Goal: Information Seeking & Learning: Learn about a topic

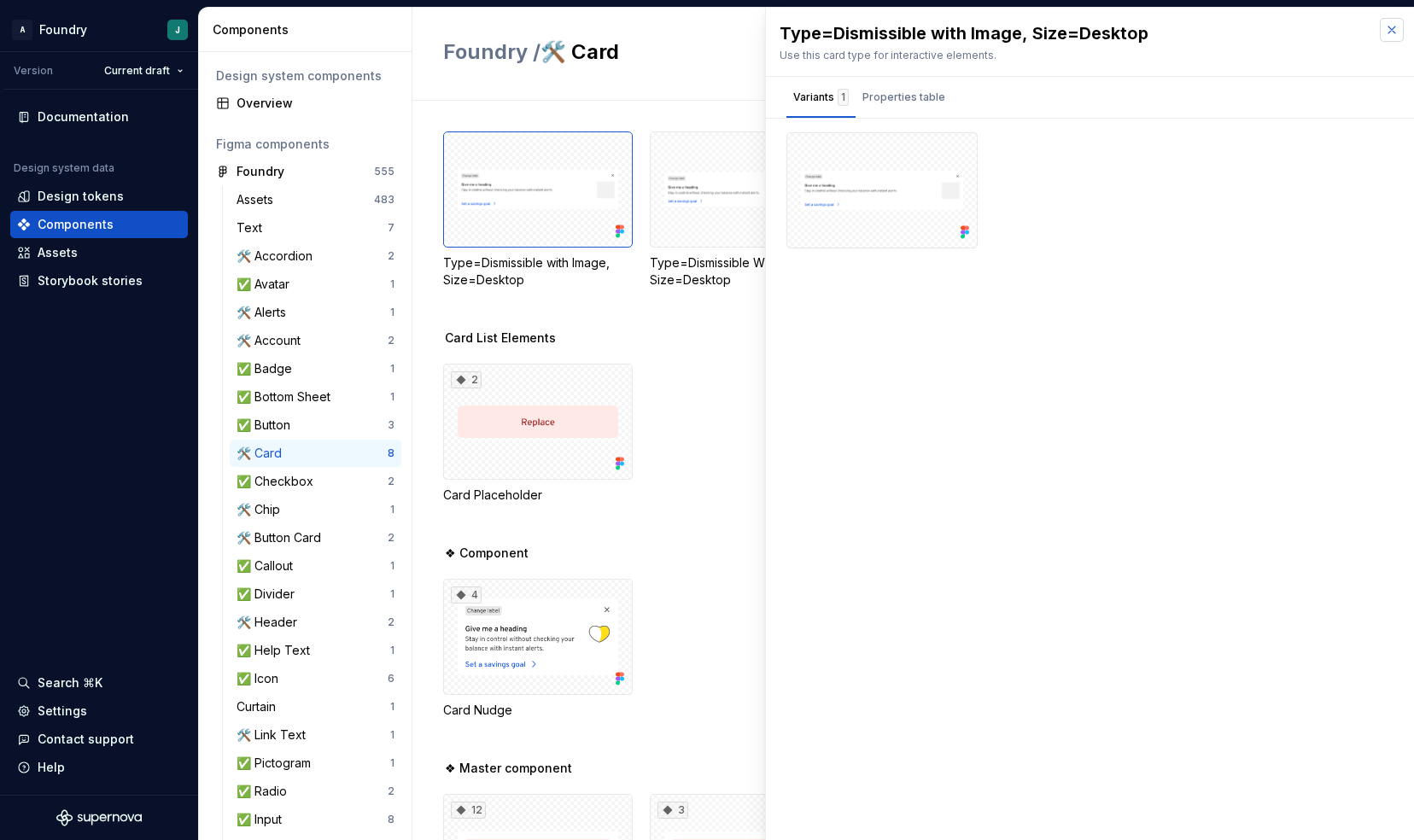
click at [1396, 30] on button "button" at bounding box center [1391, 29] width 24 height 24
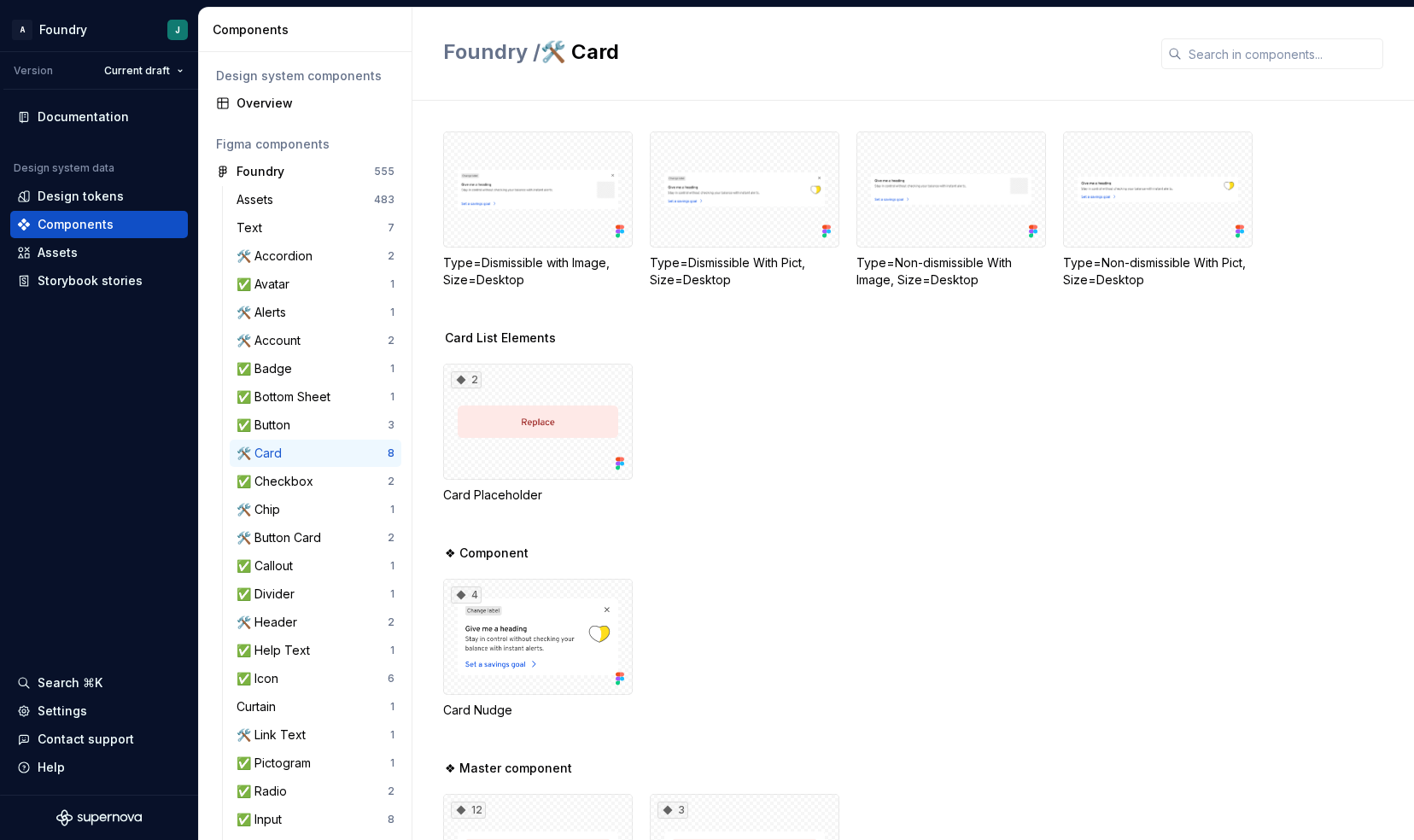
click at [707, 353] on div "Card List Elements 2 Card Placeholder" at bounding box center [928, 437] width 970 height 215
click at [477, 340] on span "Card List Elements" at bounding box center [499, 338] width 111 height 17
click at [787, 449] on div "2 Card Placeholder" at bounding box center [928, 434] width 970 height 140
click at [569, 447] on div "2" at bounding box center [538, 422] width 189 height 116
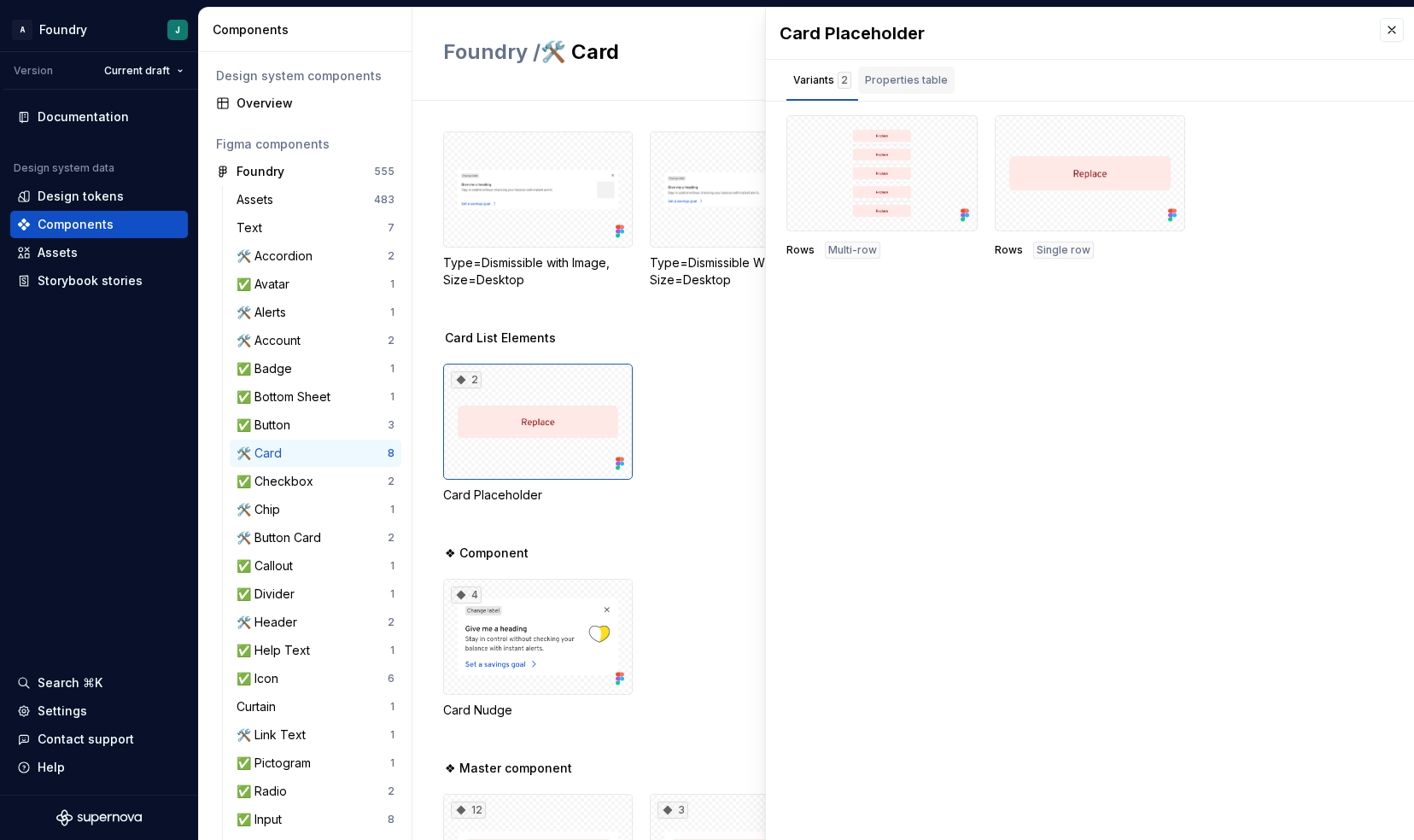
click at [903, 88] on div "Properties table" at bounding box center [906, 80] width 96 height 27
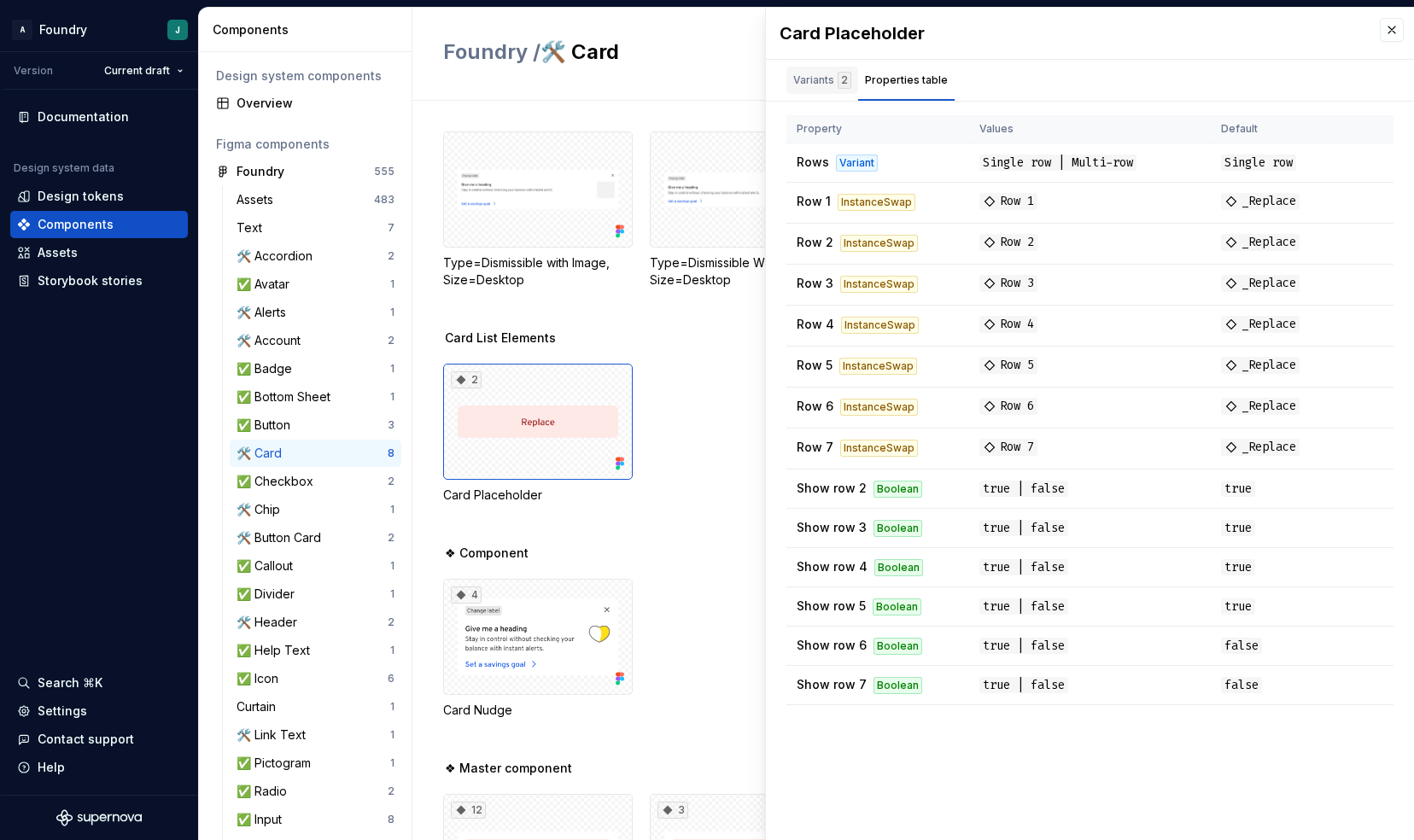
click at [834, 89] on div "Variants 2" at bounding box center [821, 80] width 72 height 27
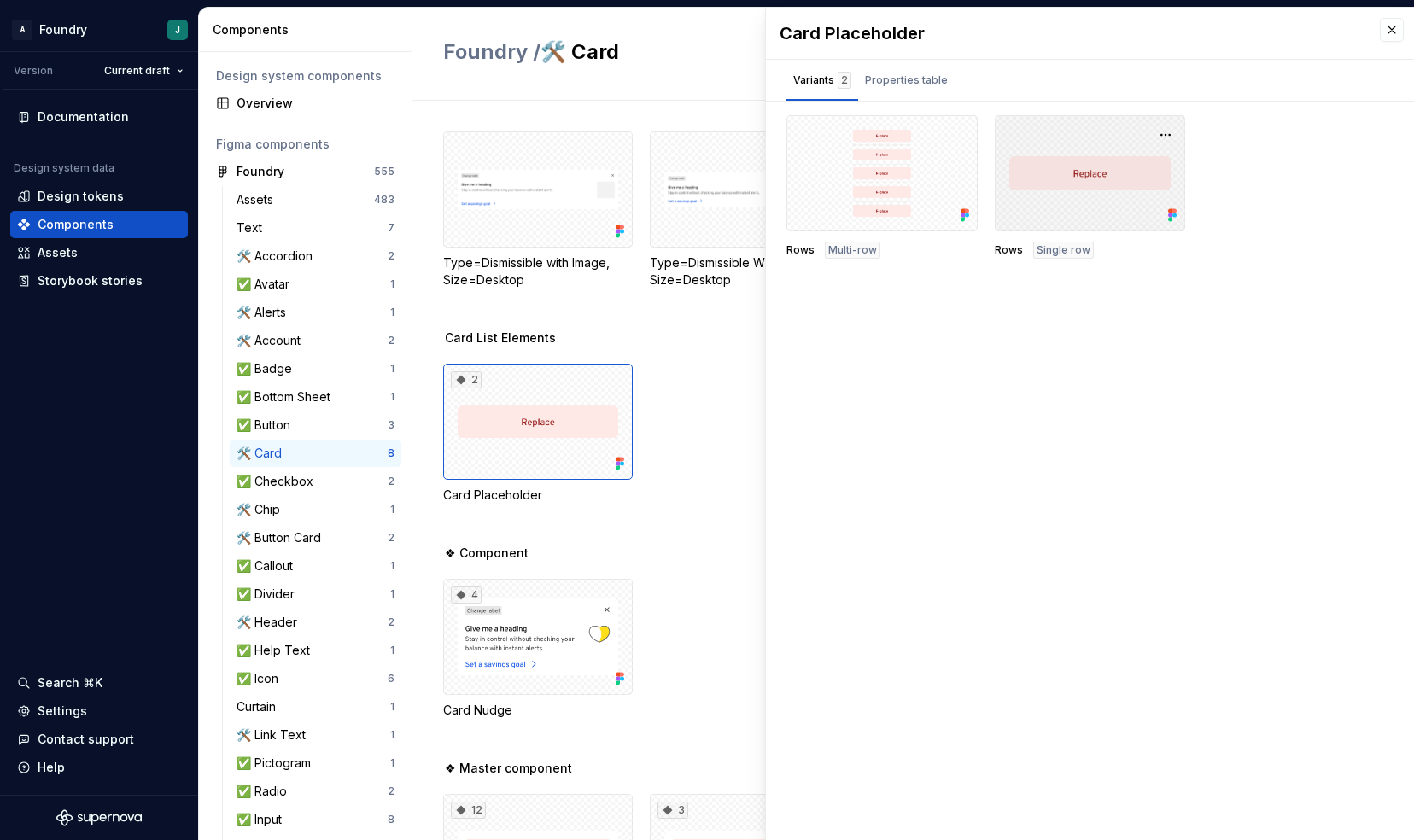
click at [1106, 183] on div at bounding box center [1090, 173] width 191 height 116
click at [895, 94] on div "Properties table" at bounding box center [906, 83] width 96 height 34
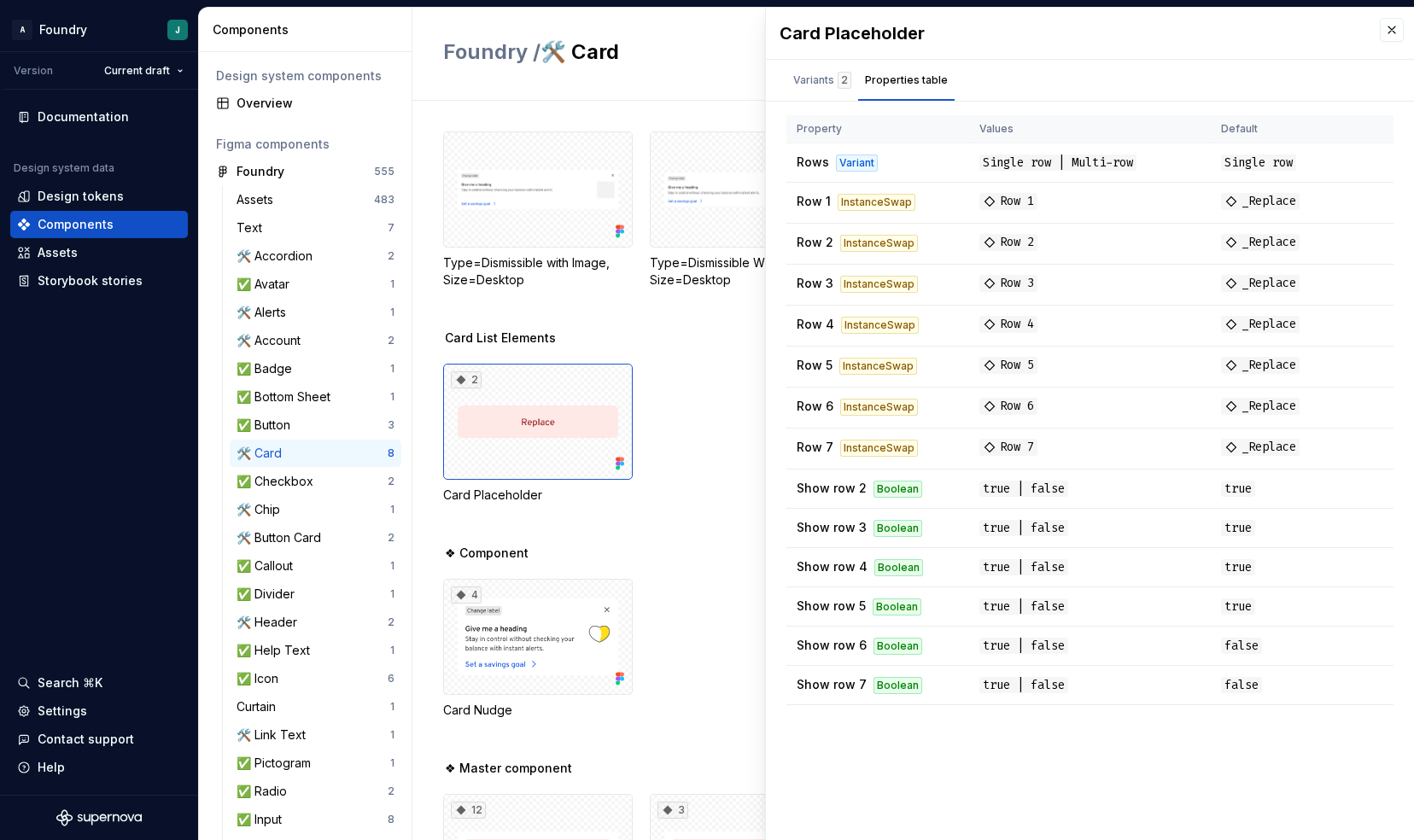
click at [663, 540] on div "Card List Elements 2 Card Placeholder" at bounding box center [928, 437] width 970 height 215
click at [512, 635] on div "4" at bounding box center [538, 637] width 189 height 116
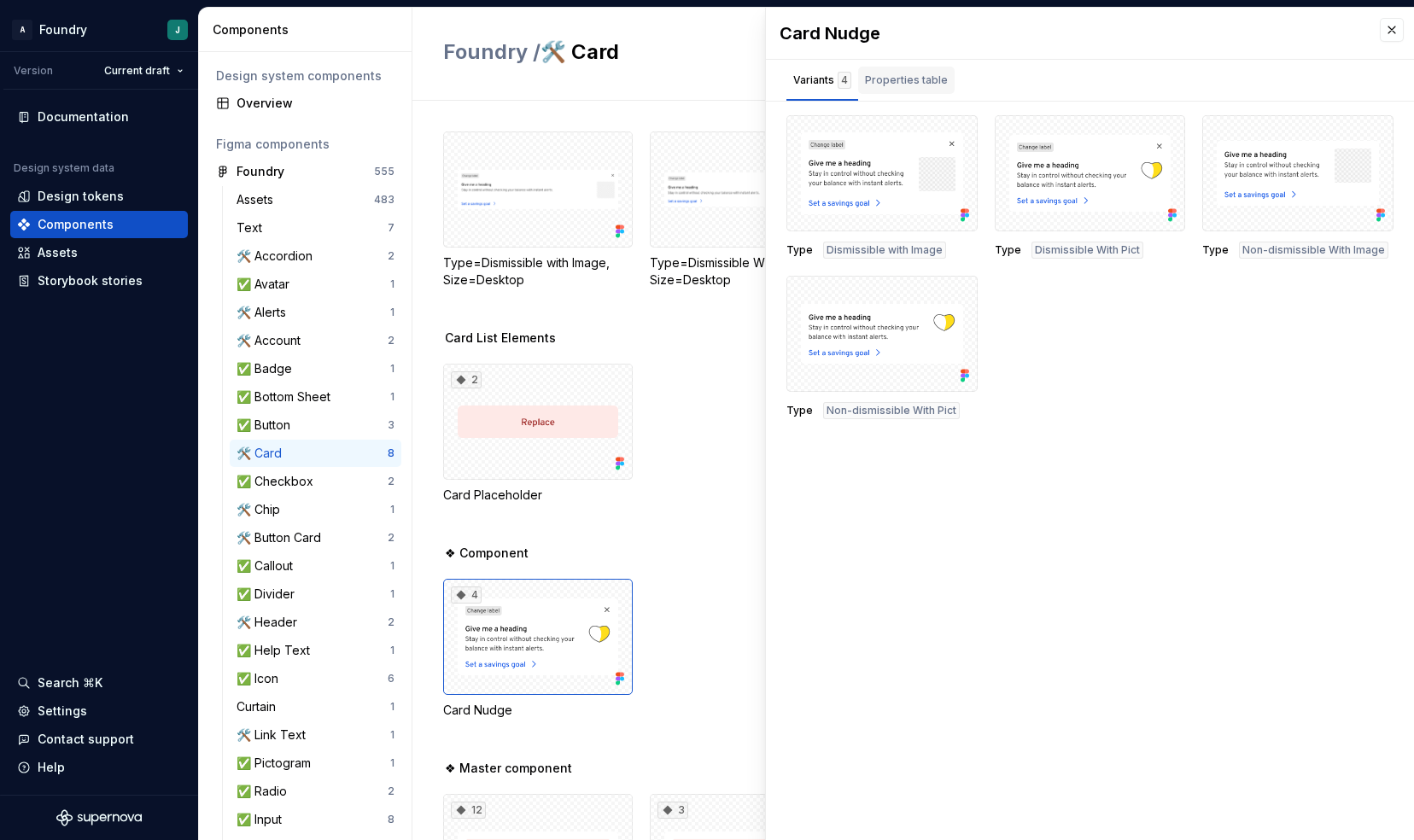
click at [897, 83] on div "Properties table" at bounding box center [906, 79] width 82 height 17
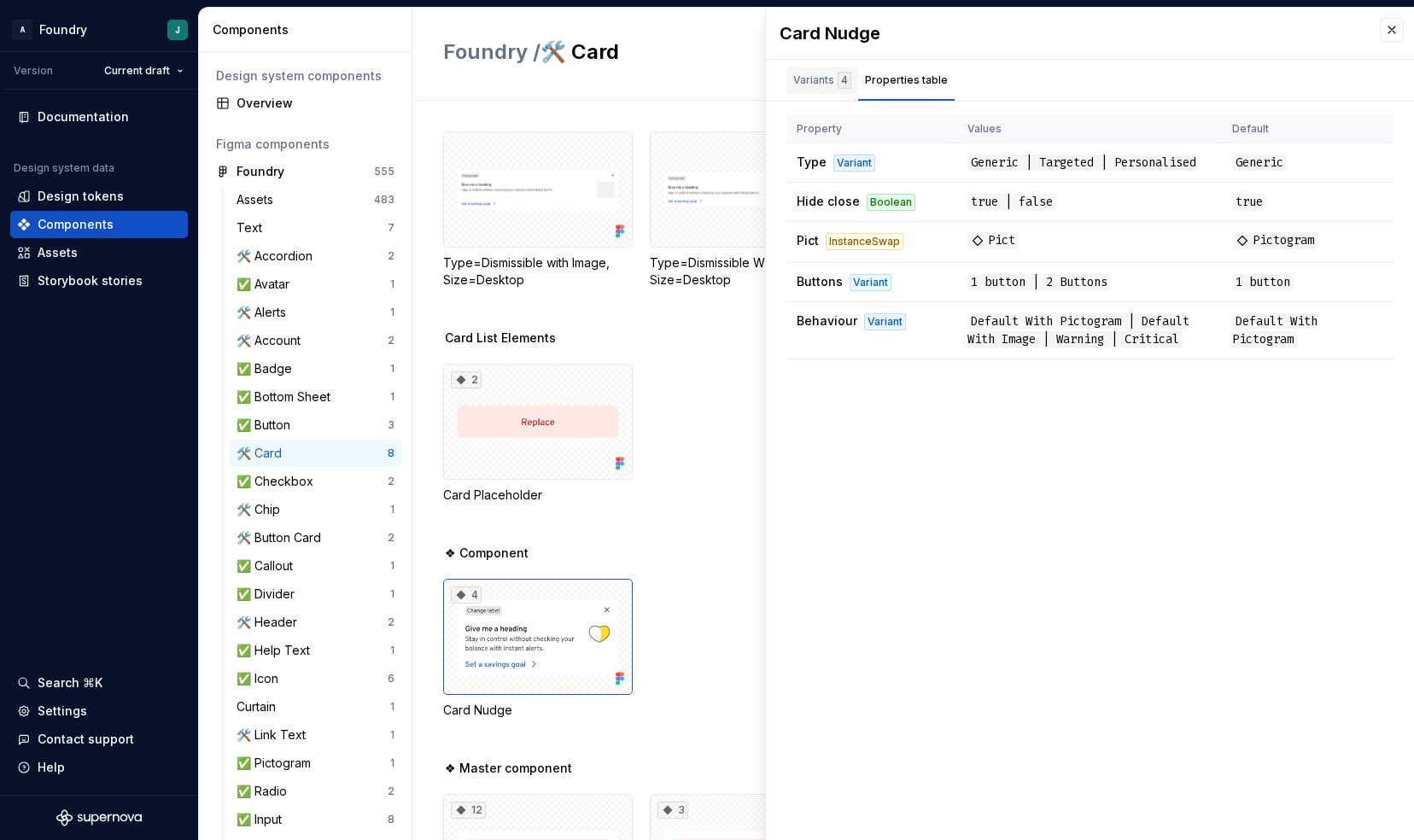
click at [818, 85] on div "Variants 4" at bounding box center [821, 79] width 58 height 17
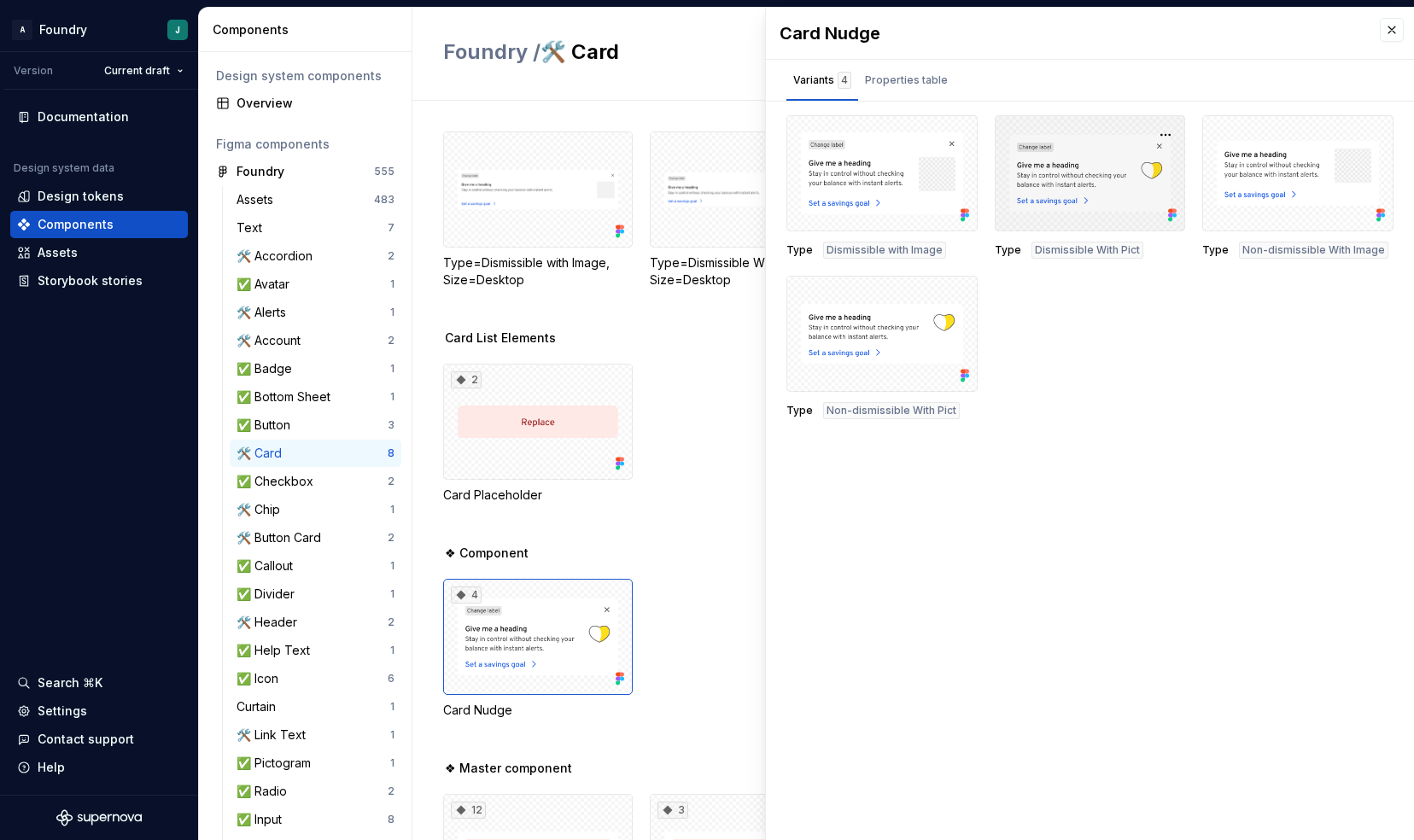
click at [1079, 200] on div at bounding box center [1090, 173] width 191 height 116
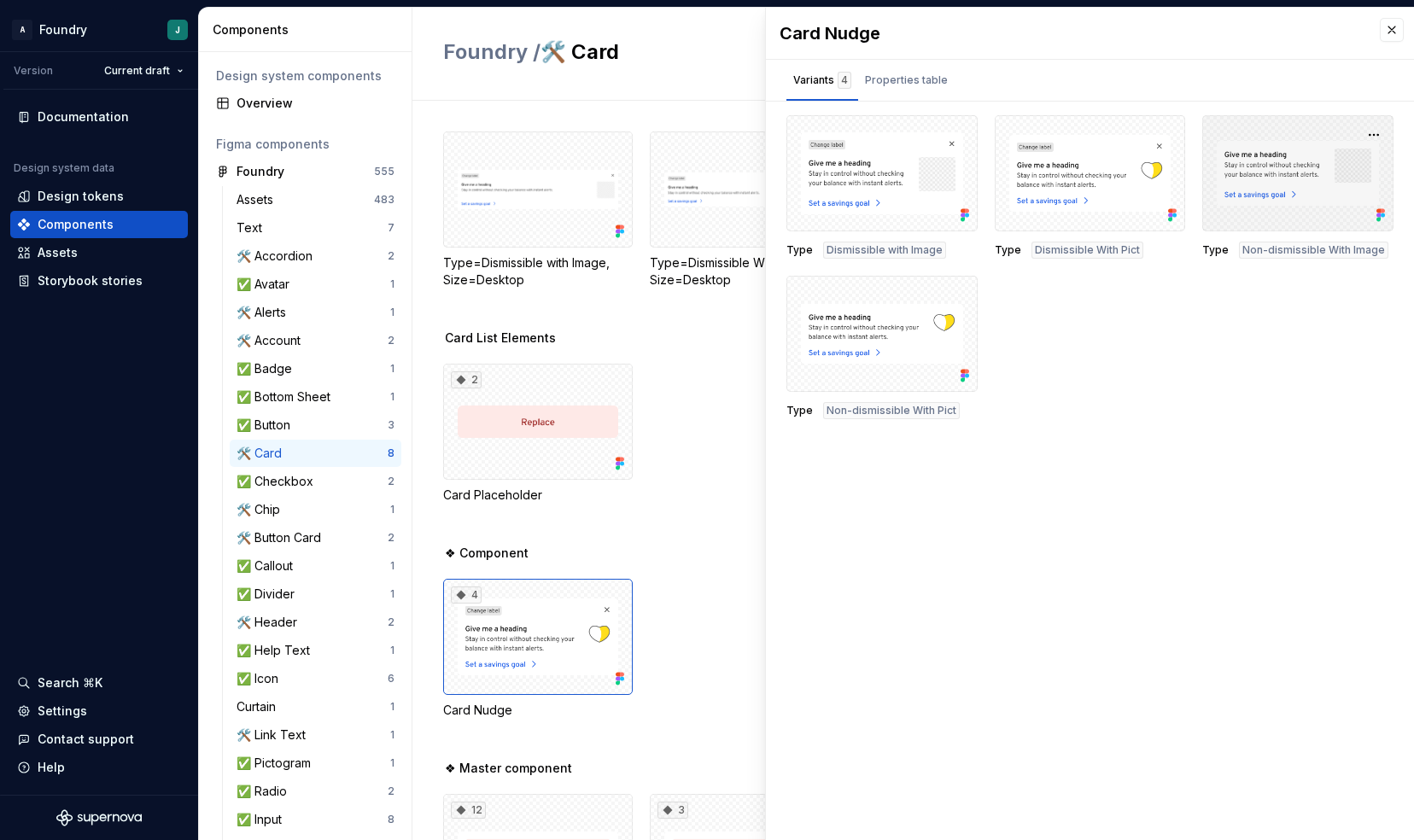
click at [1241, 192] on div at bounding box center [1297, 173] width 191 height 116
click at [867, 355] on div at bounding box center [881, 334] width 191 height 116
click at [879, 84] on div "Properties table" at bounding box center [906, 79] width 82 height 17
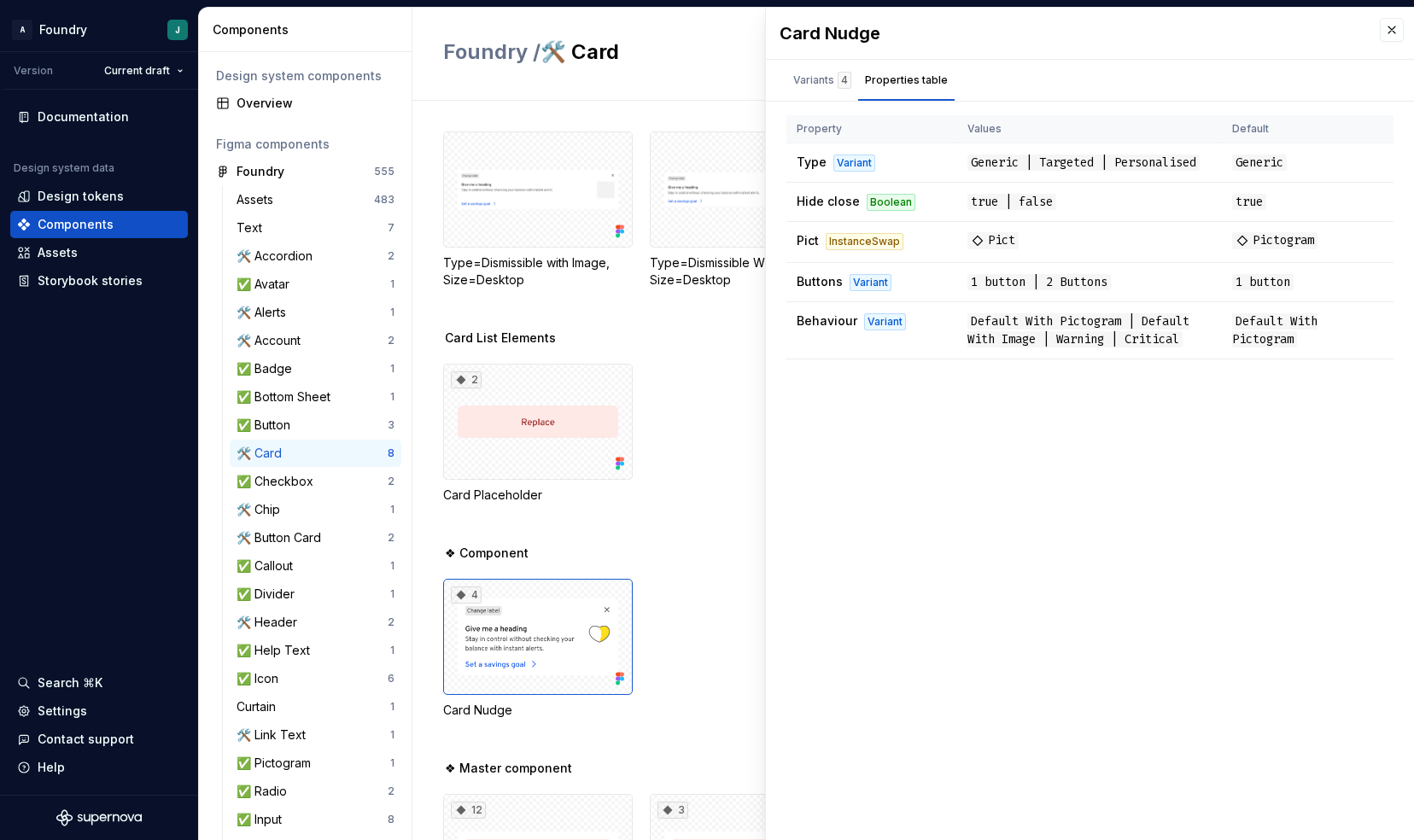
scroll to position [134, 0]
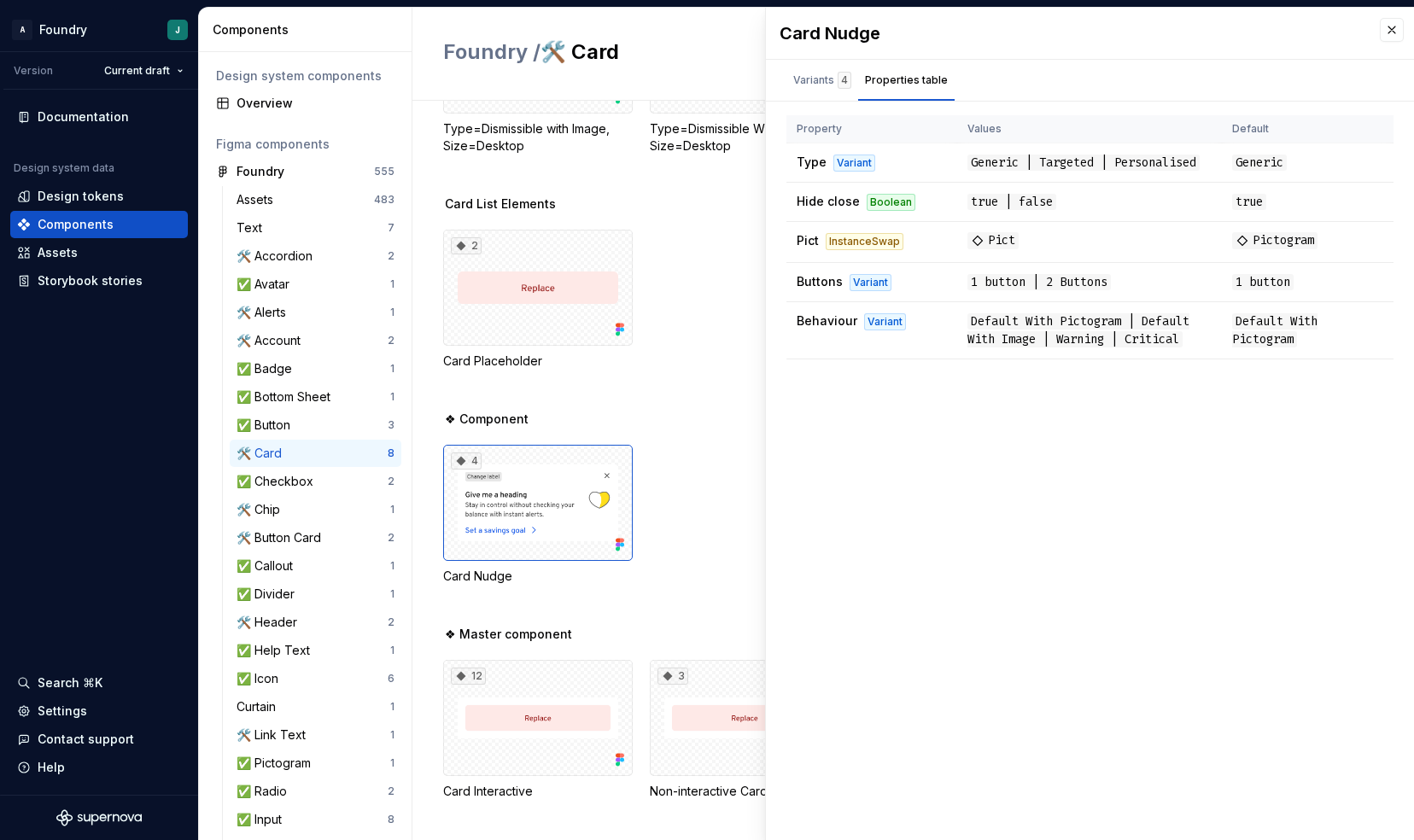
click at [700, 563] on div "4 Card Nudge" at bounding box center [928, 514] width 970 height 140
